Goal: Register for event/course

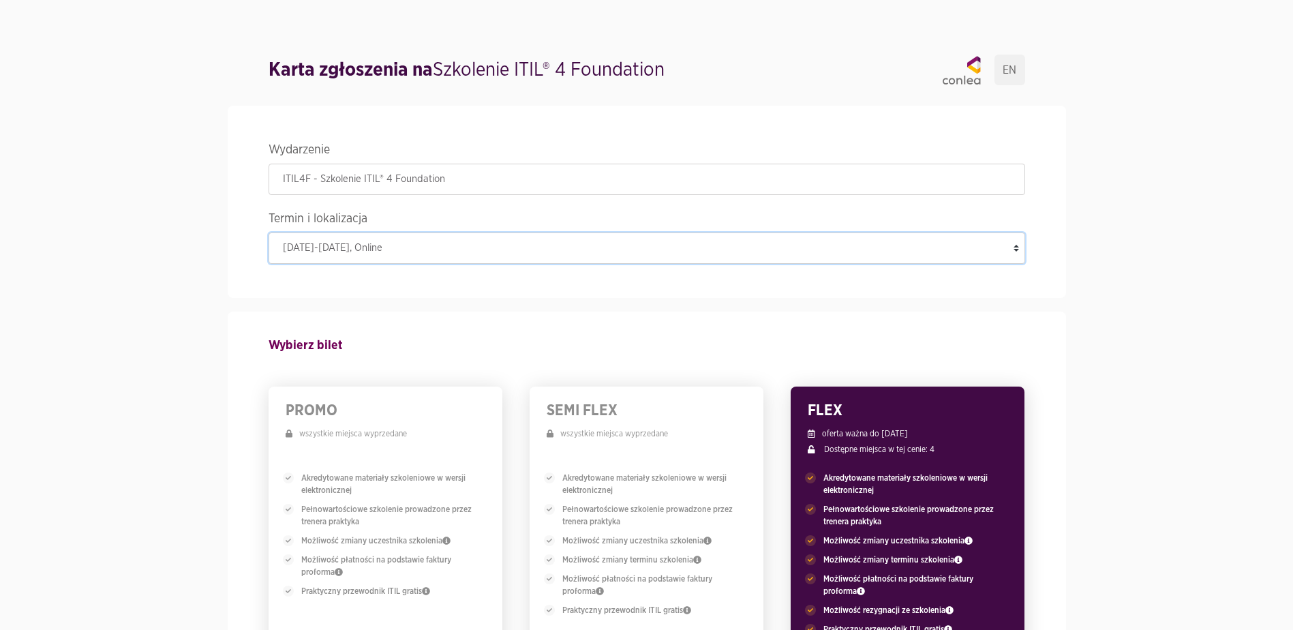
click at [429, 244] on select "[DATE]-[DATE] , Online [DATE]-[DATE] , Online [DATE]-[DATE] , Online [DATE]-[DA…" at bounding box center [647, 247] width 757 height 31
drag, startPoint x: 429, startPoint y: 244, endPoint x: 425, endPoint y: 217, distance: 27.5
click at [429, 244] on select "[DATE]-[DATE] , Online [DATE]-[DATE] , Online [DATE]-[DATE] , Online [DATE]-[DA…" at bounding box center [647, 247] width 757 height 31
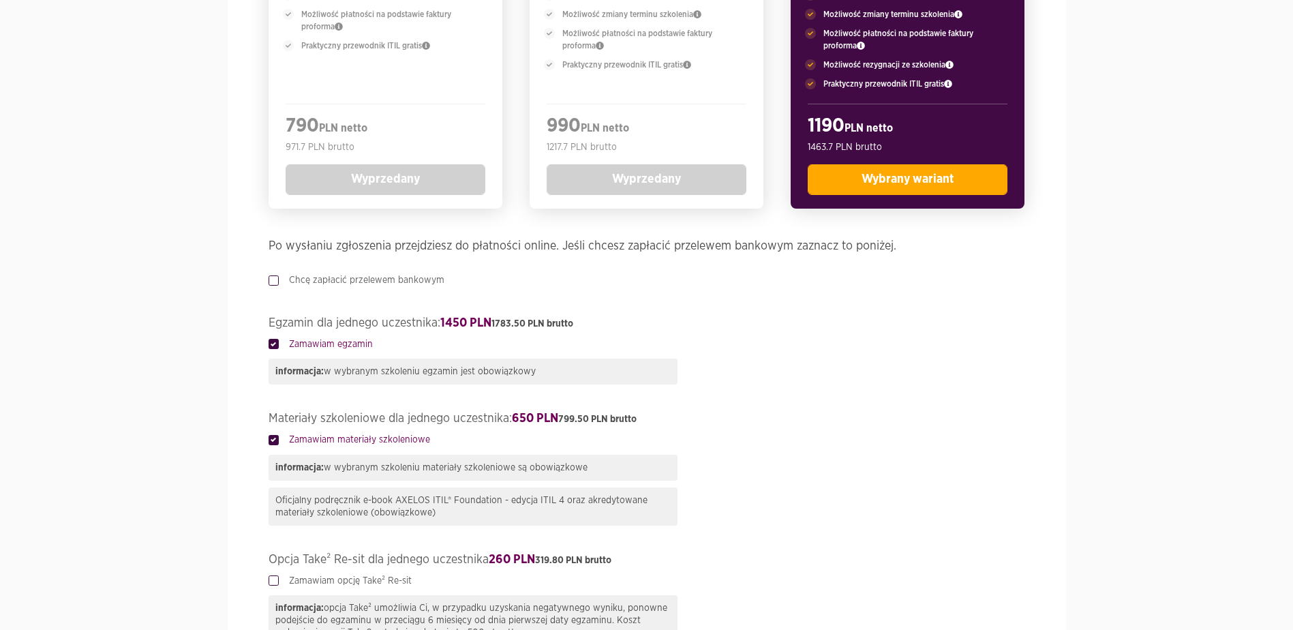
scroll to position [682, 0]
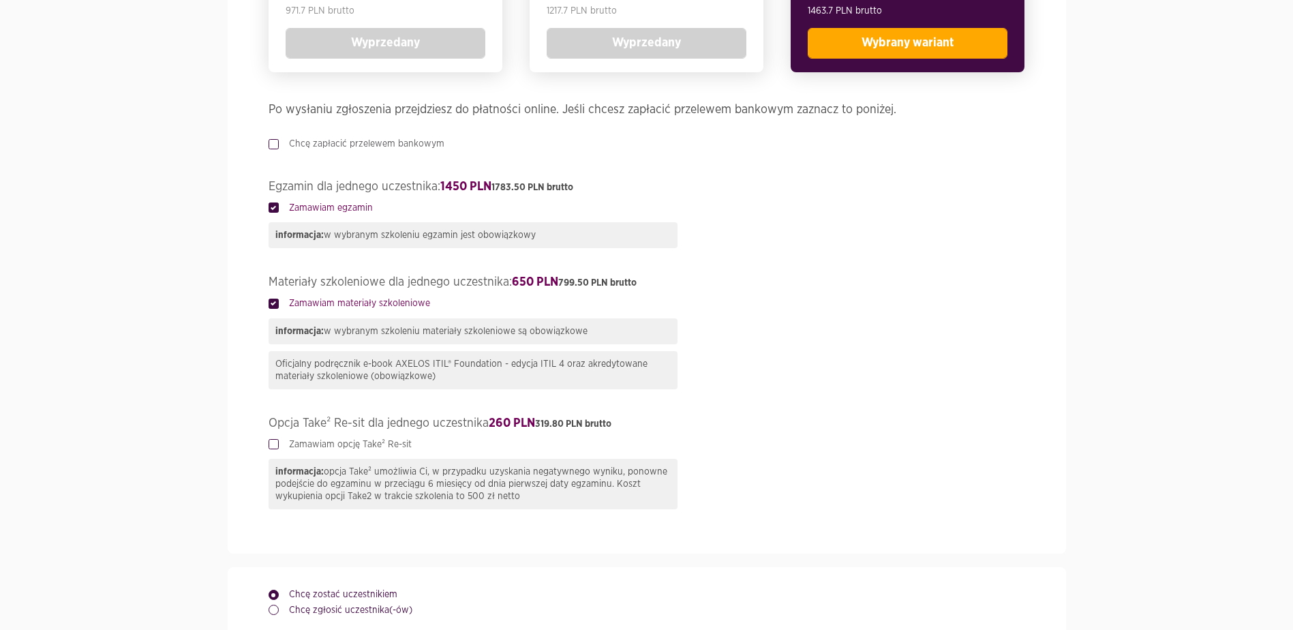
click at [279, 442] on label "Zamawiam opcję Take² Re-sit" at bounding box center [345, 445] width 133 height 14
click at [275, 442] on input "Zamawiam opcję Take² Re-sit" at bounding box center [272, 442] width 7 height 9
click at [279, 442] on label "Zamawiam opcję Take² Re-sit" at bounding box center [345, 445] width 133 height 14
click at [275, 442] on input "Zamawiam opcję Take² Re-sit" at bounding box center [272, 442] width 7 height 9
checkbox input "false"
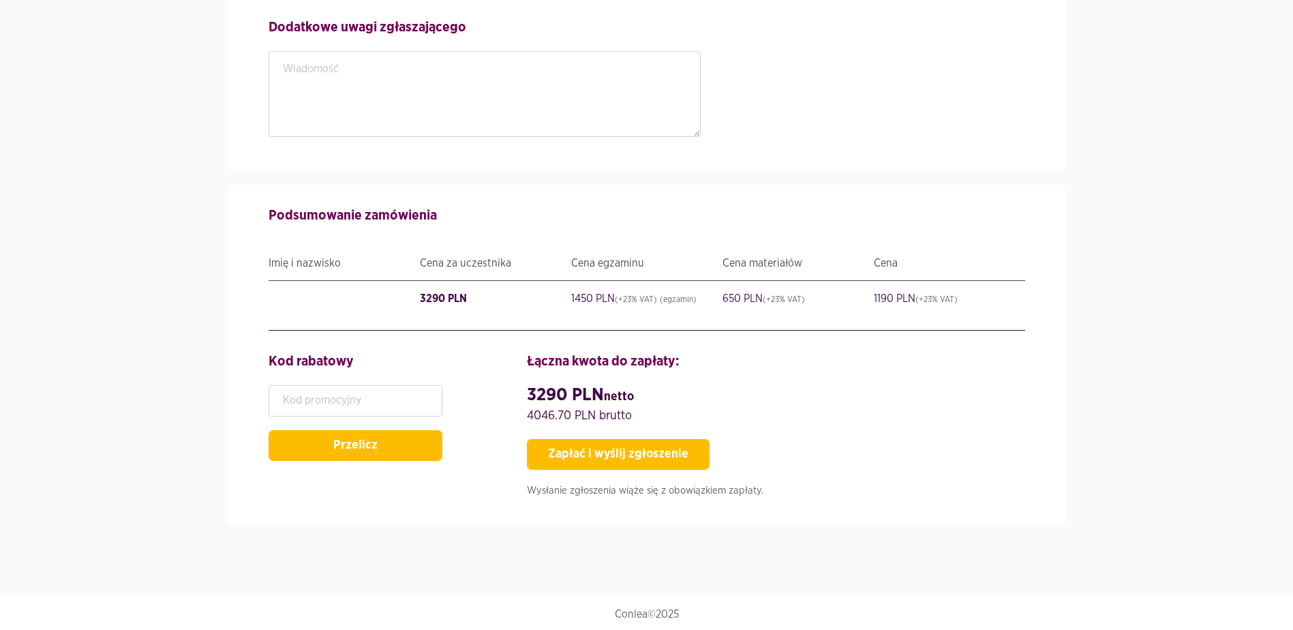
scroll to position [2632, 0]
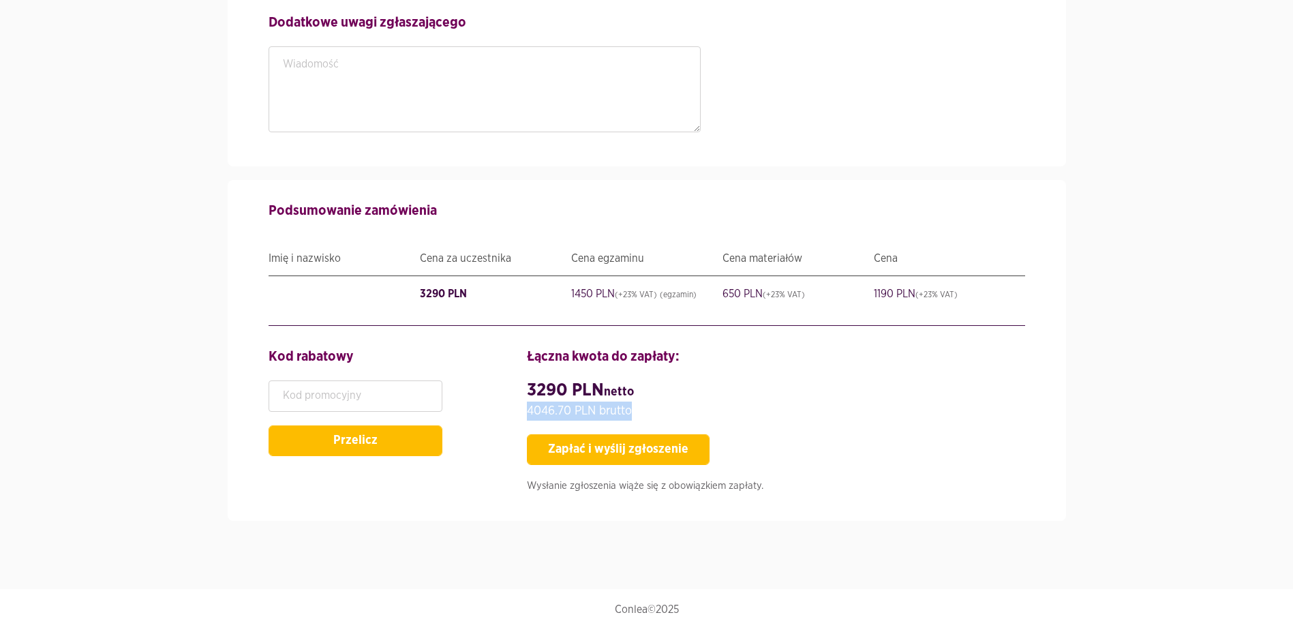
drag, startPoint x: 529, startPoint y: 410, endPoint x: 635, endPoint y: 408, distance: 106.4
click at [635, 408] on h4 "3290 PLN netto 4046.70 PLN brutto" at bounding box center [776, 400] width 498 height 40
drag, startPoint x: 635, startPoint y: 408, endPoint x: 622, endPoint y: 408, distance: 13.6
copy span "4046.70 PLN brutto"
